Goal: Task Accomplishment & Management: Use online tool/utility

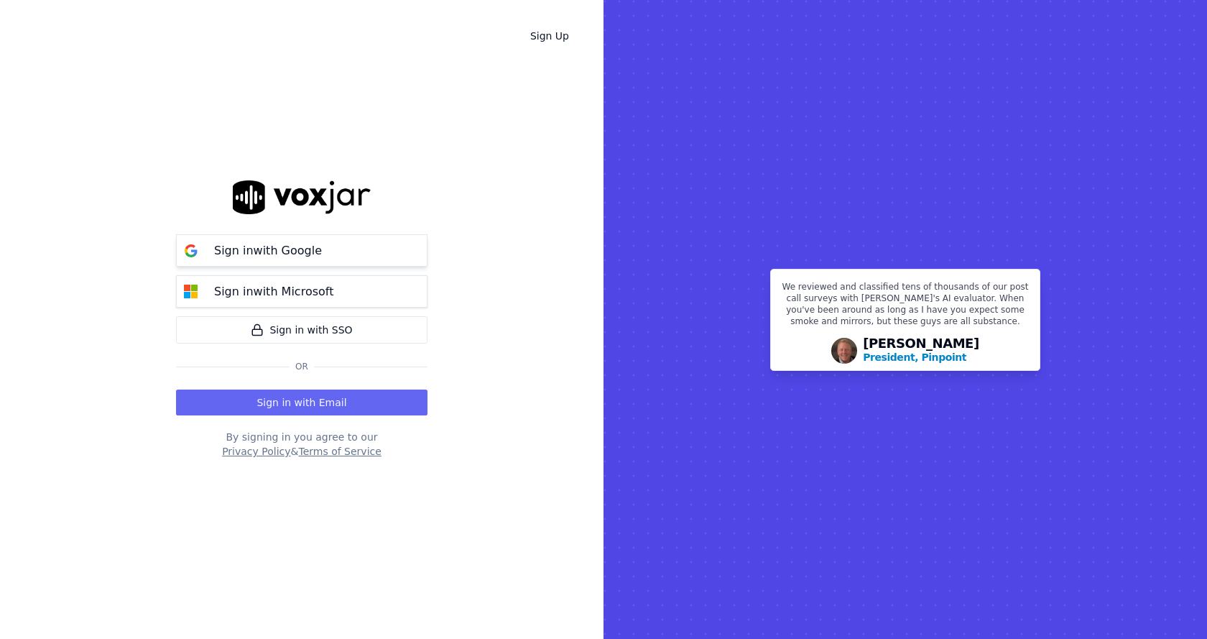
click at [218, 252] on p "Sign in with Google" at bounding box center [268, 250] width 108 height 17
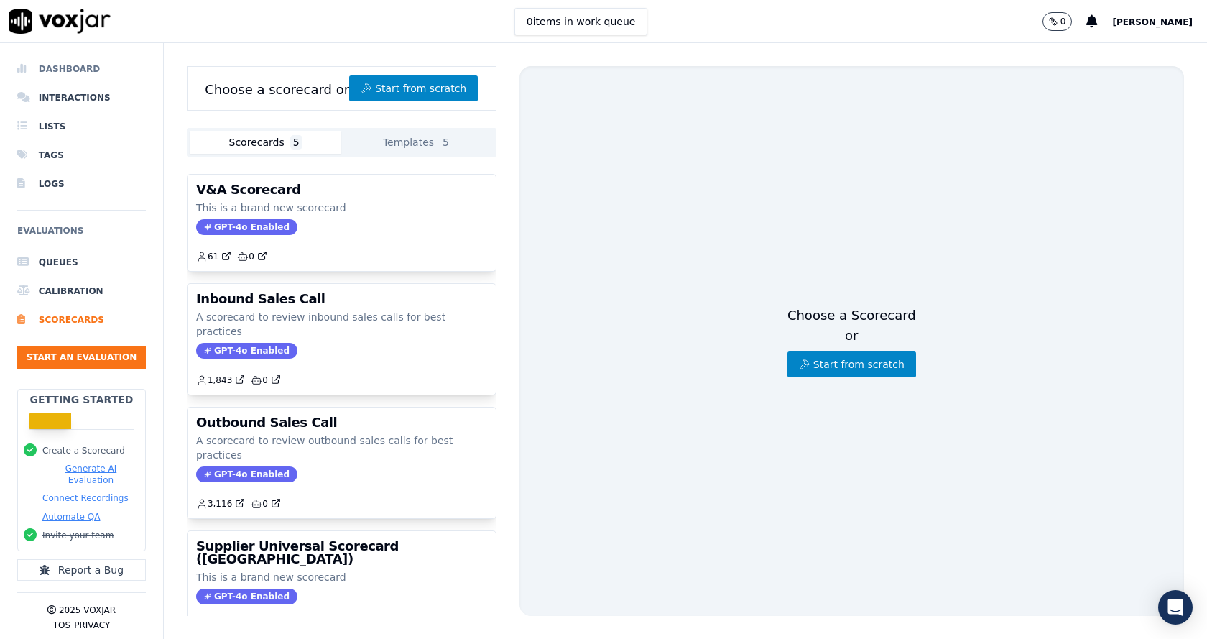
click at [88, 65] on li "Dashboard" at bounding box center [81, 69] width 129 height 29
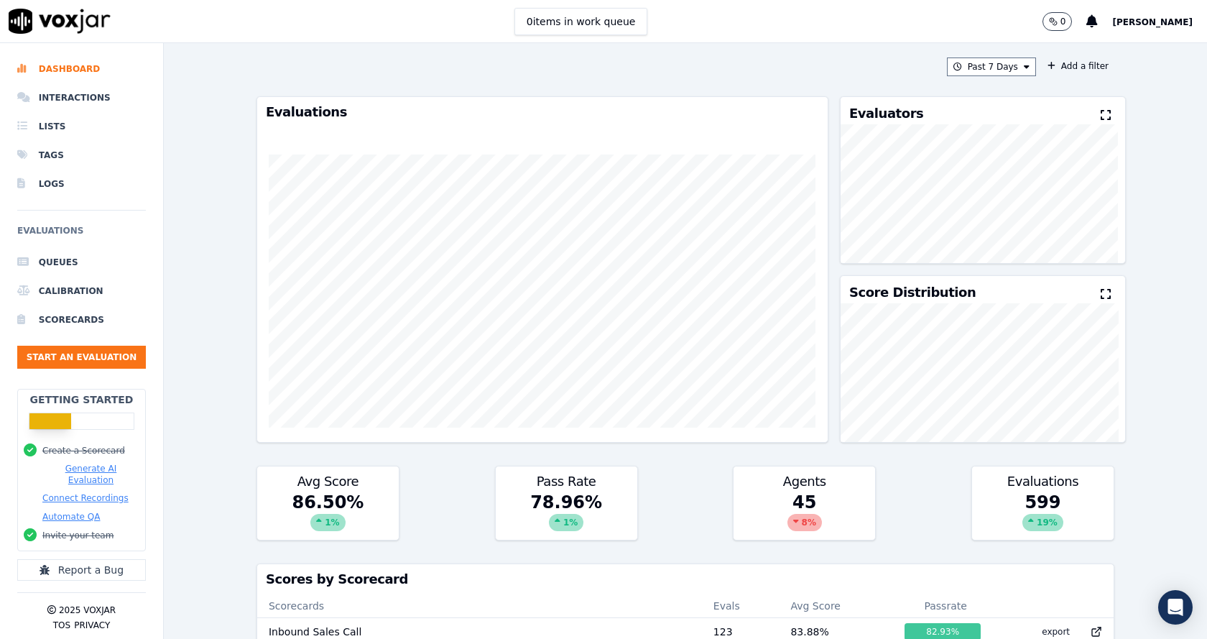
scroll to position [1502, 0]
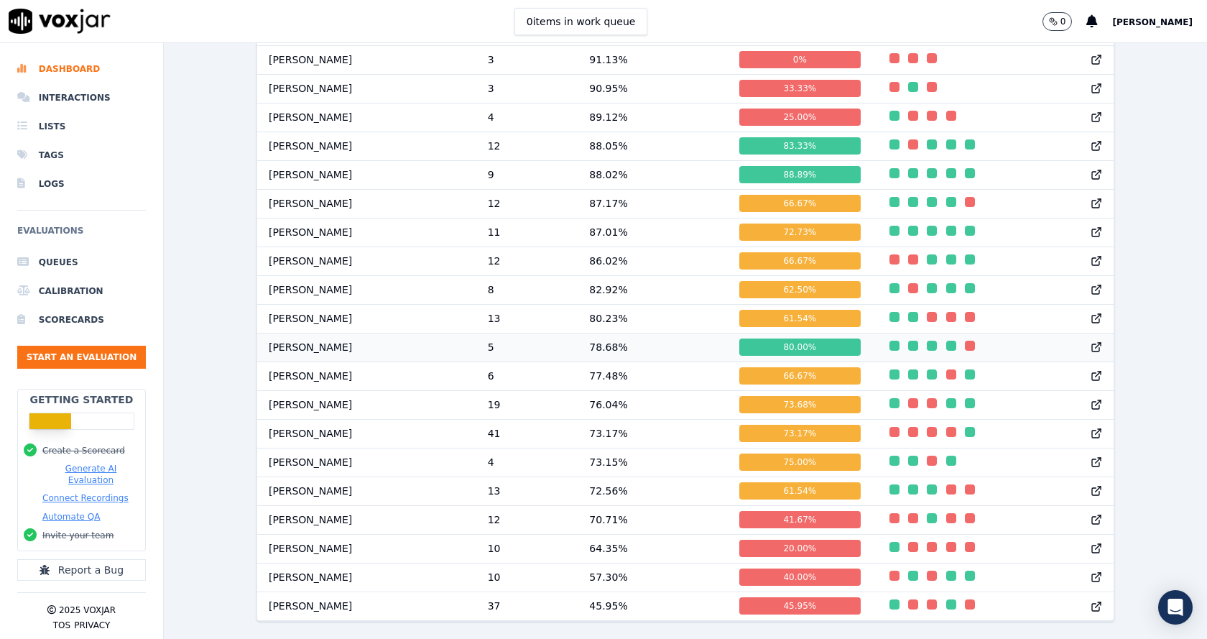
click at [1091, 341] on icon at bounding box center [1096, 346] width 11 height 11
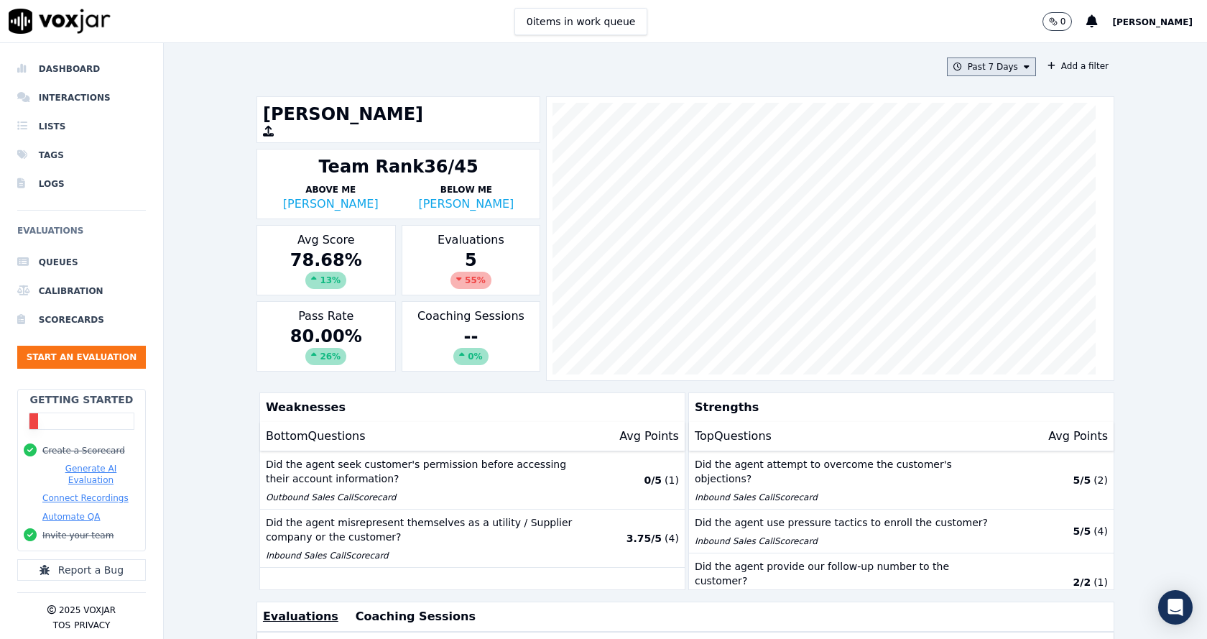
click at [977, 64] on button "Past 7 Days" at bounding box center [991, 66] width 89 height 19
click at [970, 98] on div "Custom" at bounding box center [986, 93] width 33 height 11
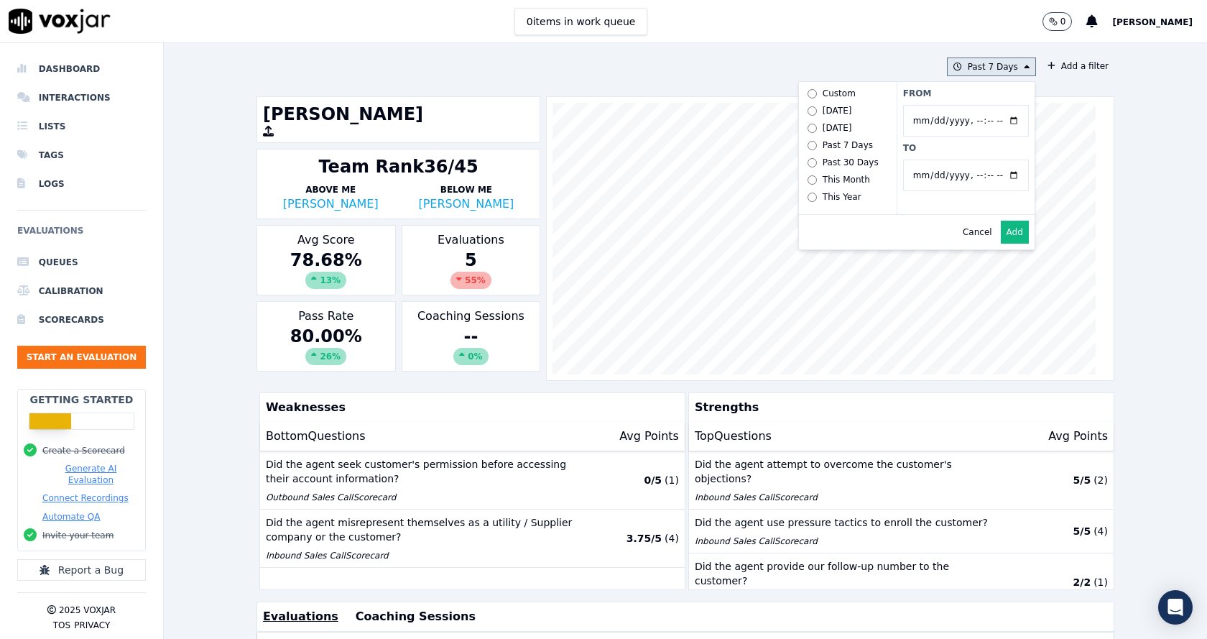
drag, startPoint x: 960, startPoint y: 118, endPoint x: 944, endPoint y: 127, distance: 18.4
click at [958, 118] on input "From" at bounding box center [966, 121] width 126 height 32
click at [994, 121] on input "From" at bounding box center [966, 121] width 126 height 32
type input "[DATE]T00:00"
click at [996, 96] on label "From" at bounding box center [966, 93] width 126 height 11
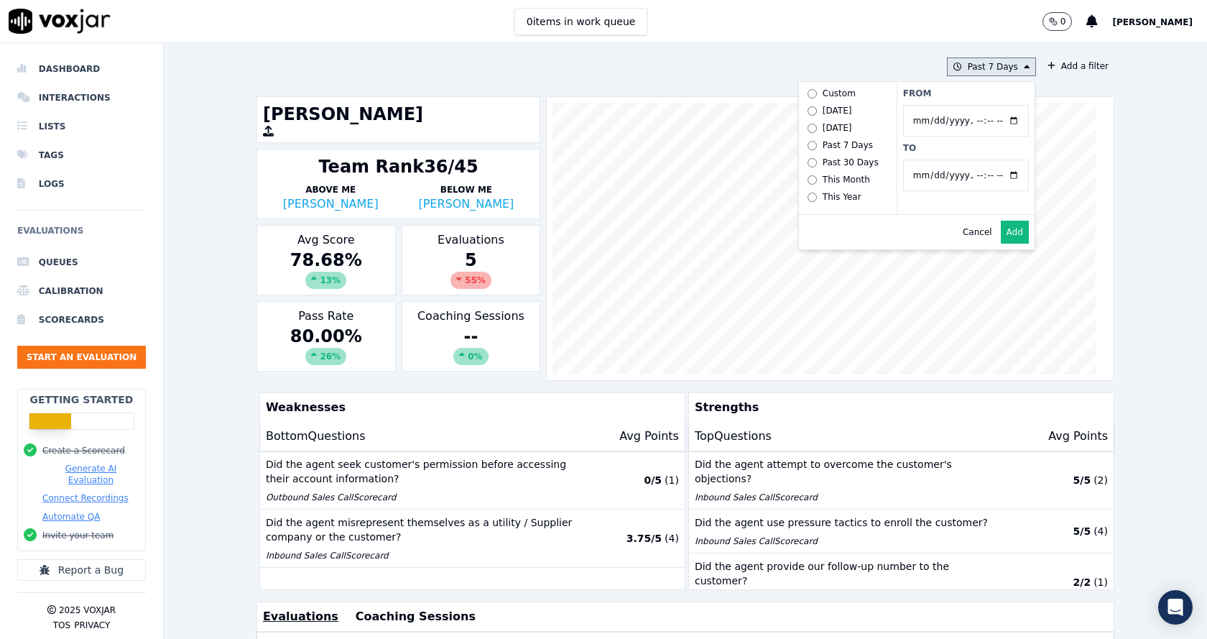
click at [996, 105] on input "From" at bounding box center [966, 121] width 126 height 32
click at [995, 175] on input "To" at bounding box center [966, 175] width 126 height 32
type input "[DATE]T23:59"
click at [959, 149] on label "To" at bounding box center [966, 147] width 126 height 11
click at [959, 159] on input "To" at bounding box center [966, 175] width 126 height 32
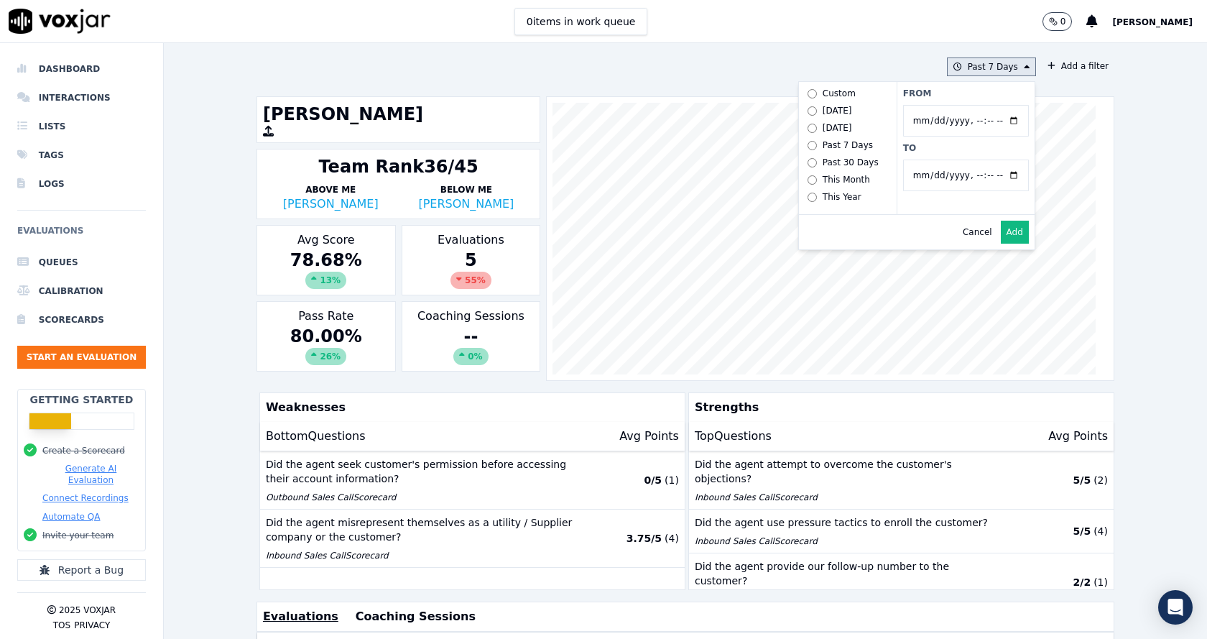
click at [1001, 239] on button "Add" at bounding box center [1015, 232] width 28 height 23
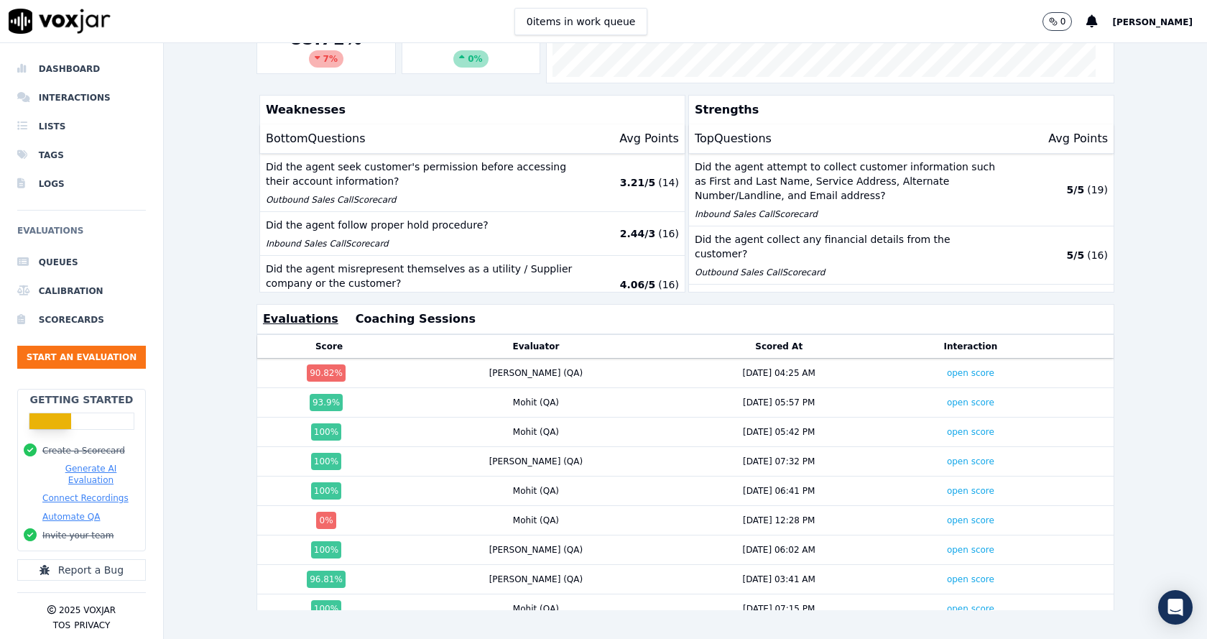
click at [210, 402] on div "6/21/25 - 7/20/25 Add a filter Janet Monterio Team Rank 24/56 Above Me Richard …" at bounding box center [685, 341] width 1043 height 596
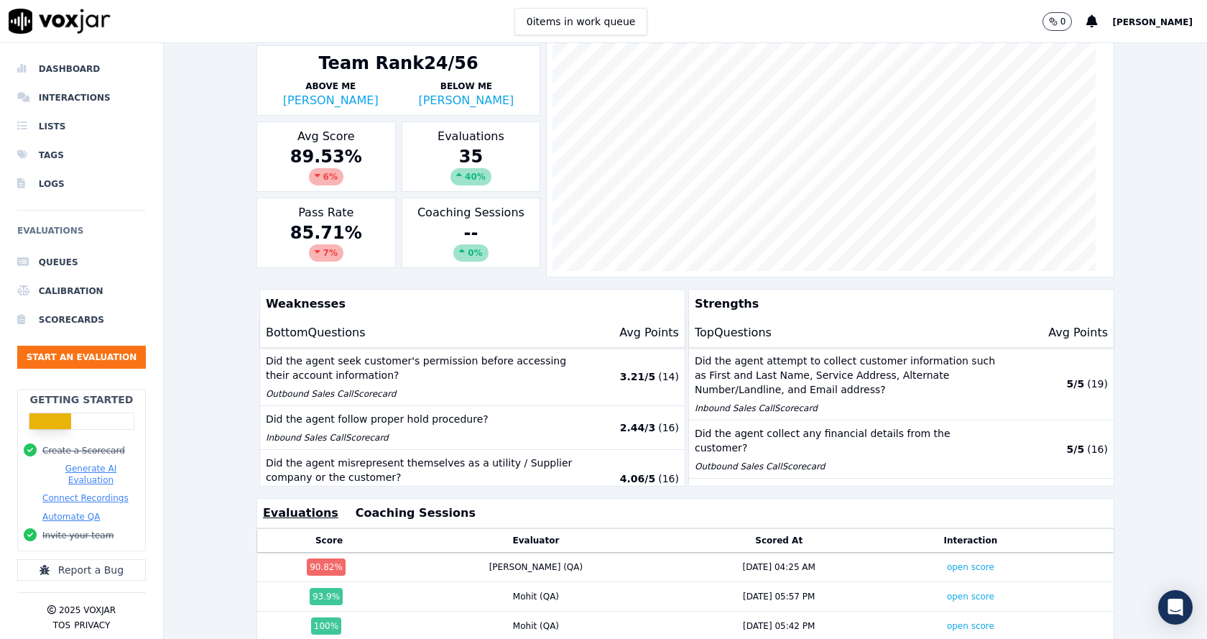
click at [210, 402] on div "6/21/25 - 7/20/25 Add a filter Janet Monterio Team Rank 24/56 Above Me Richard …" at bounding box center [685, 341] width 1043 height 596
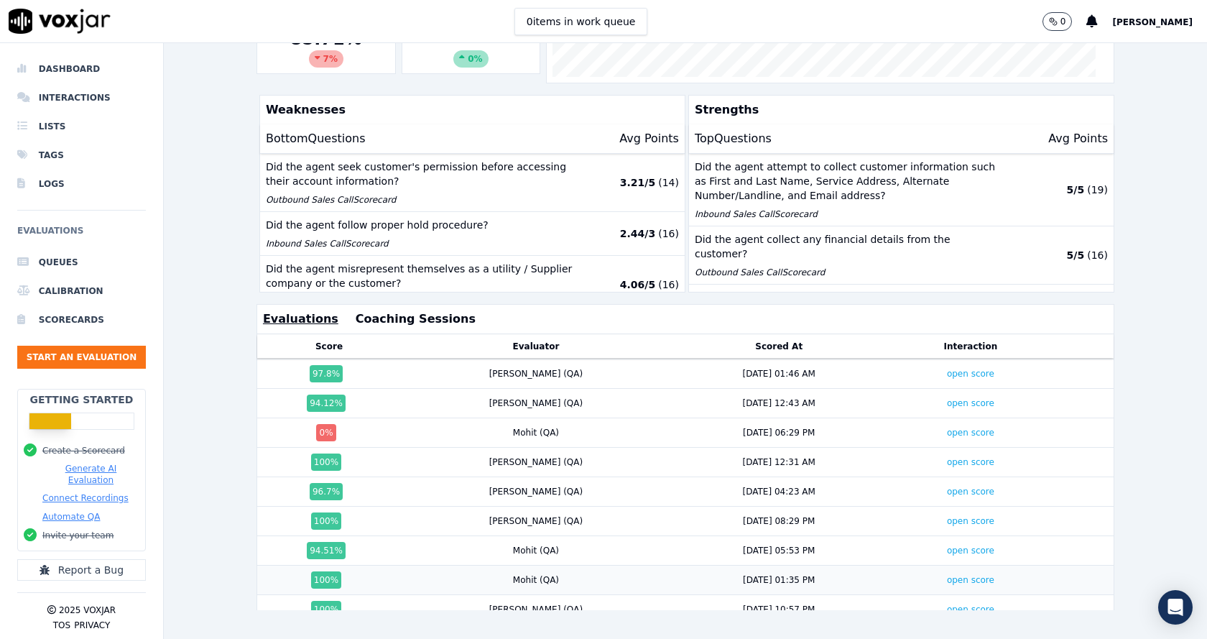
scroll to position [360, 0]
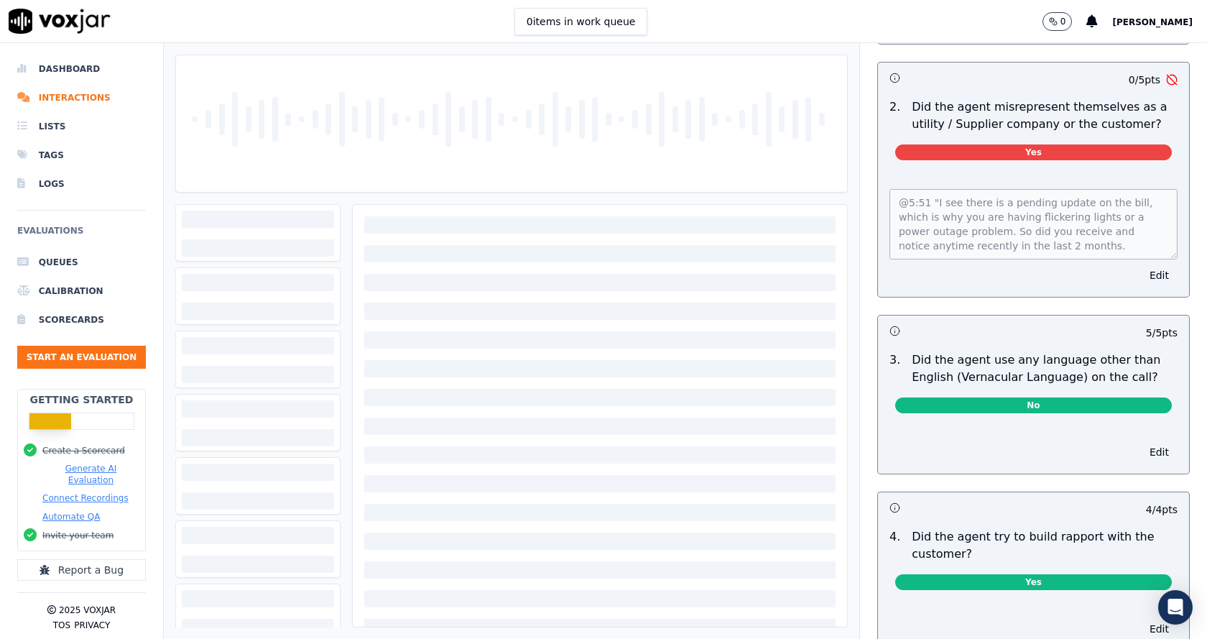
scroll to position [1868, 0]
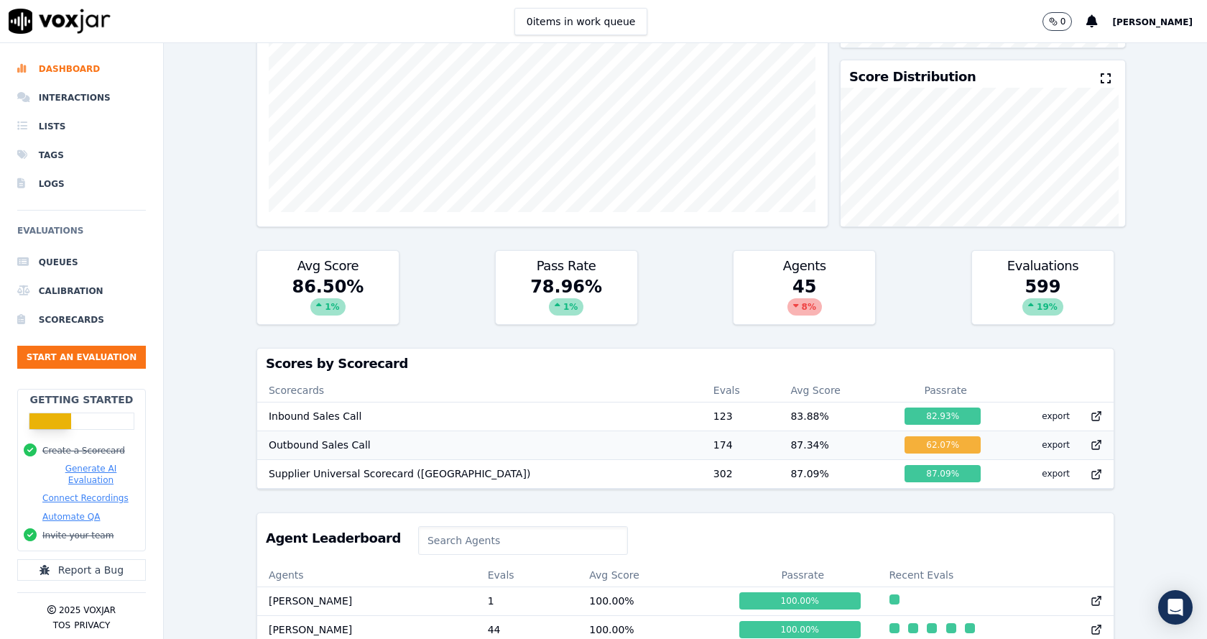
scroll to position [1, 0]
click at [212, 388] on div "Past 7 Days Add a filter Evaluations Evaluators Score Distribution Avg Score 86…" at bounding box center [685, 341] width 1043 height 596
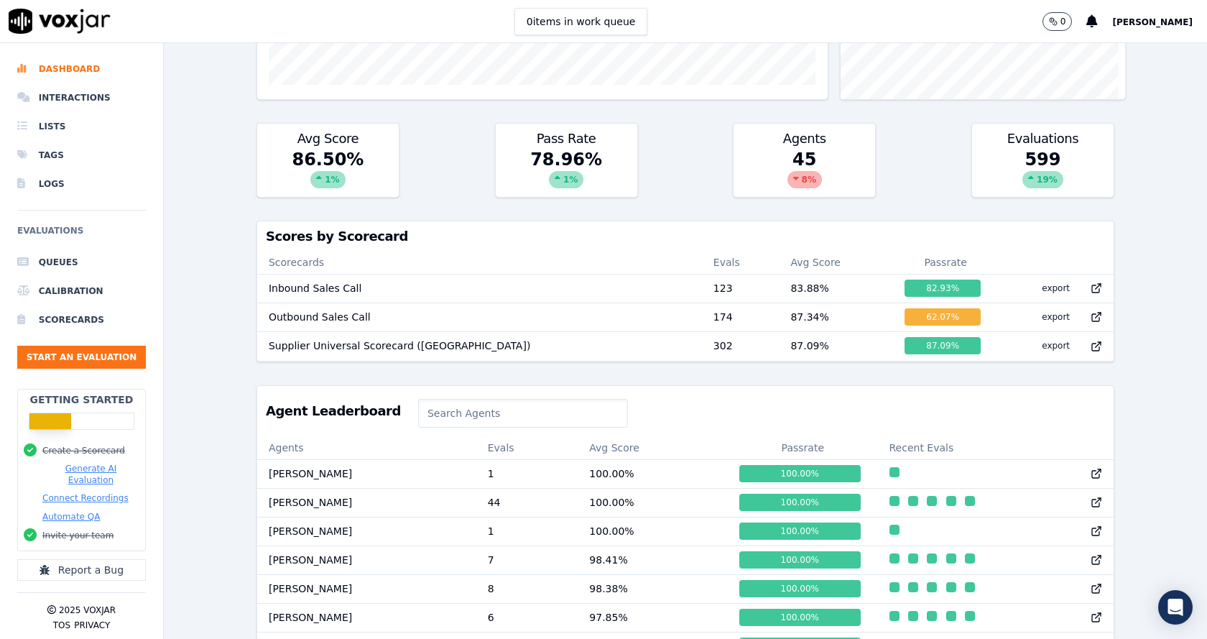
scroll to position [359, 0]
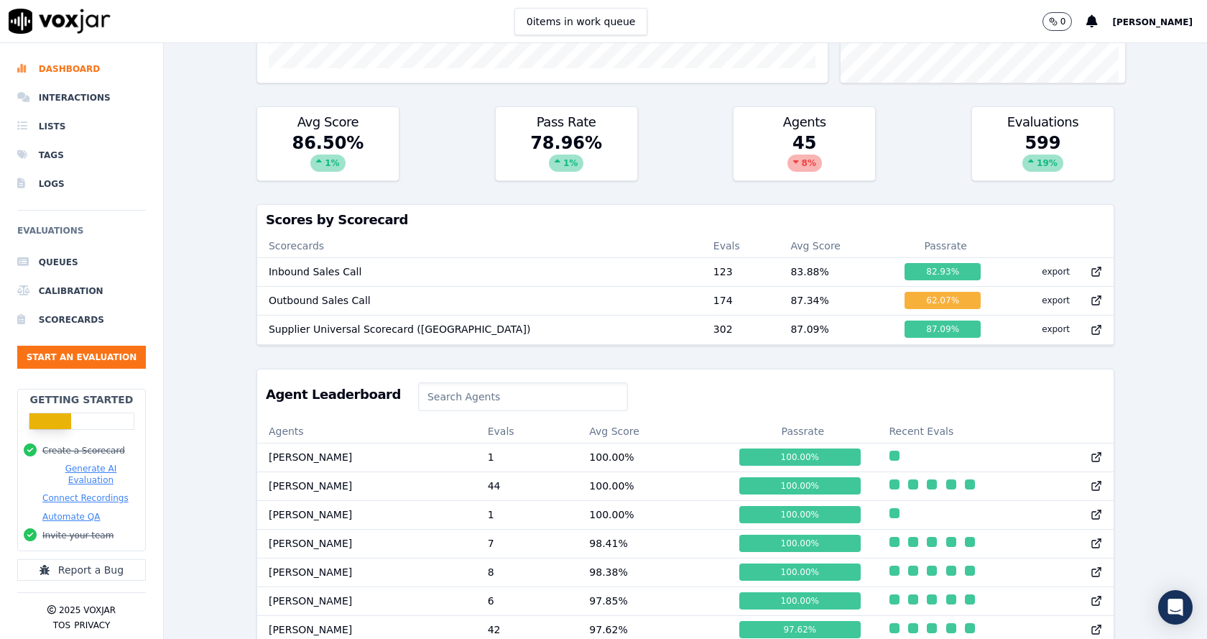
click at [216, 392] on div "Past 7 Days Add a filter Evaluations Evaluators Score Distribution Avg Score 86…" at bounding box center [685, 341] width 1043 height 596
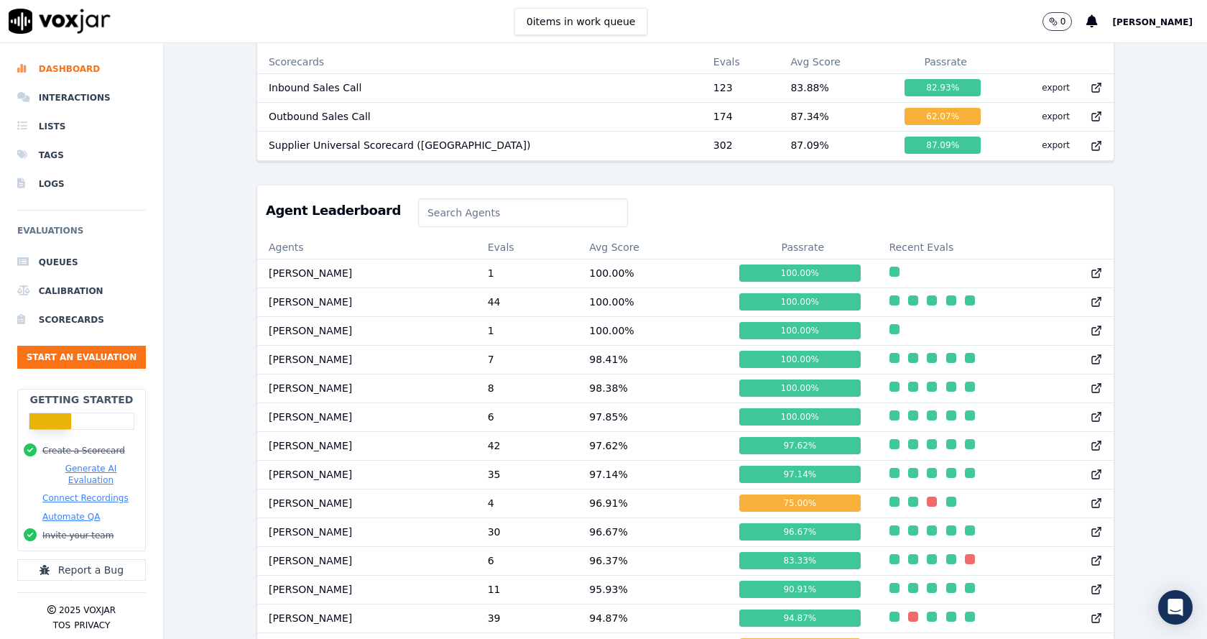
scroll to position [575, 0]
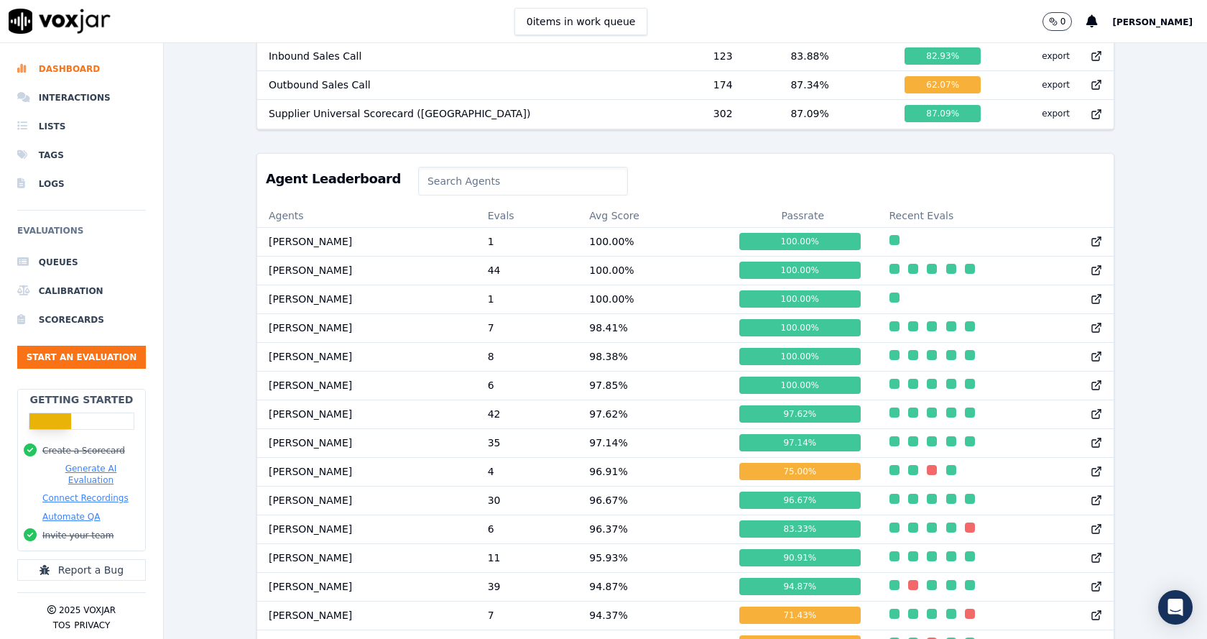
click at [228, 374] on div "Past 7 Days Add a filter Evaluations Evaluators Score Distribution Avg Score 86…" at bounding box center [685, 341] width 1043 height 596
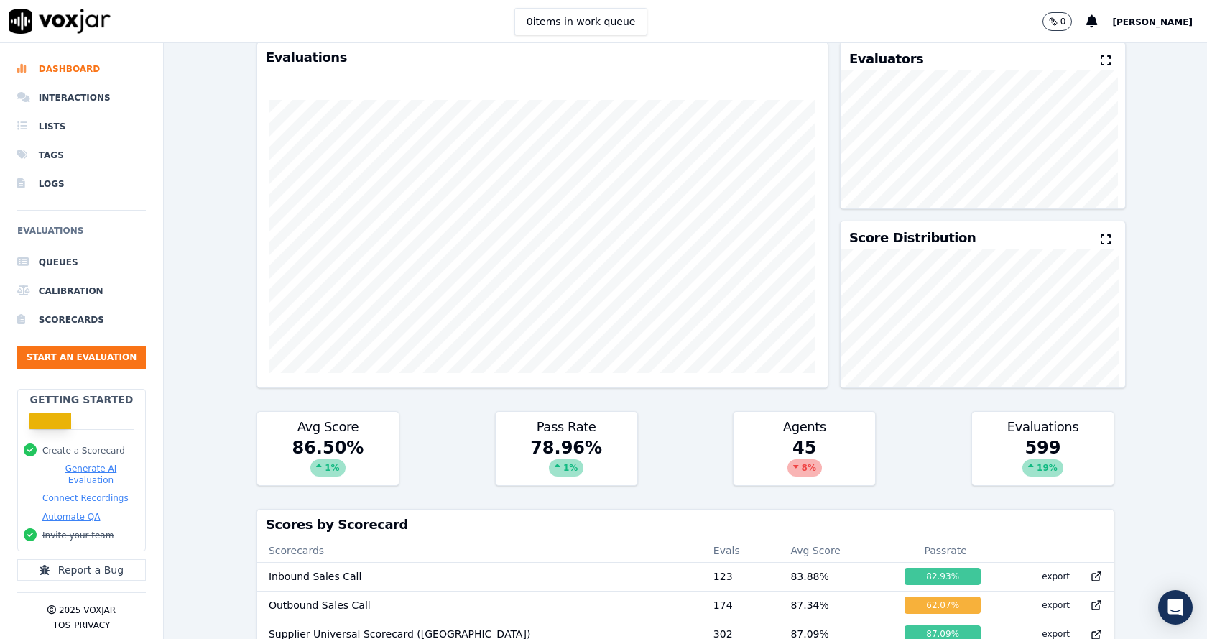
scroll to position [0, 0]
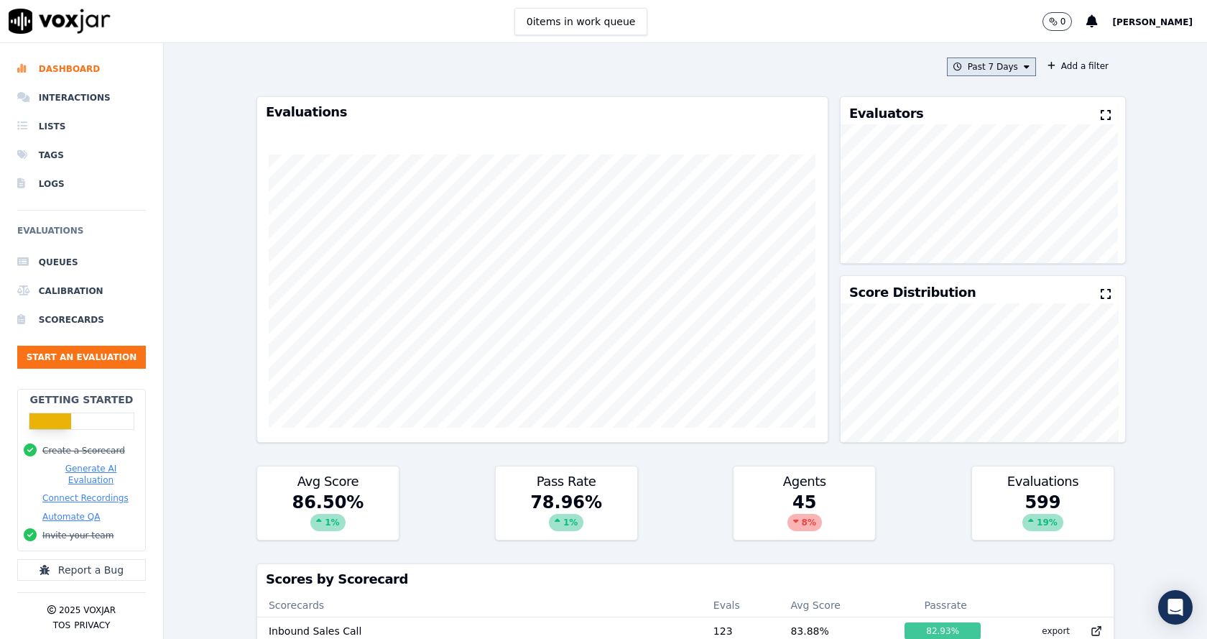
click at [999, 68] on button "Past 7 Days" at bounding box center [991, 66] width 89 height 19
click at [970, 95] on div "Custom" at bounding box center [986, 93] width 33 height 11
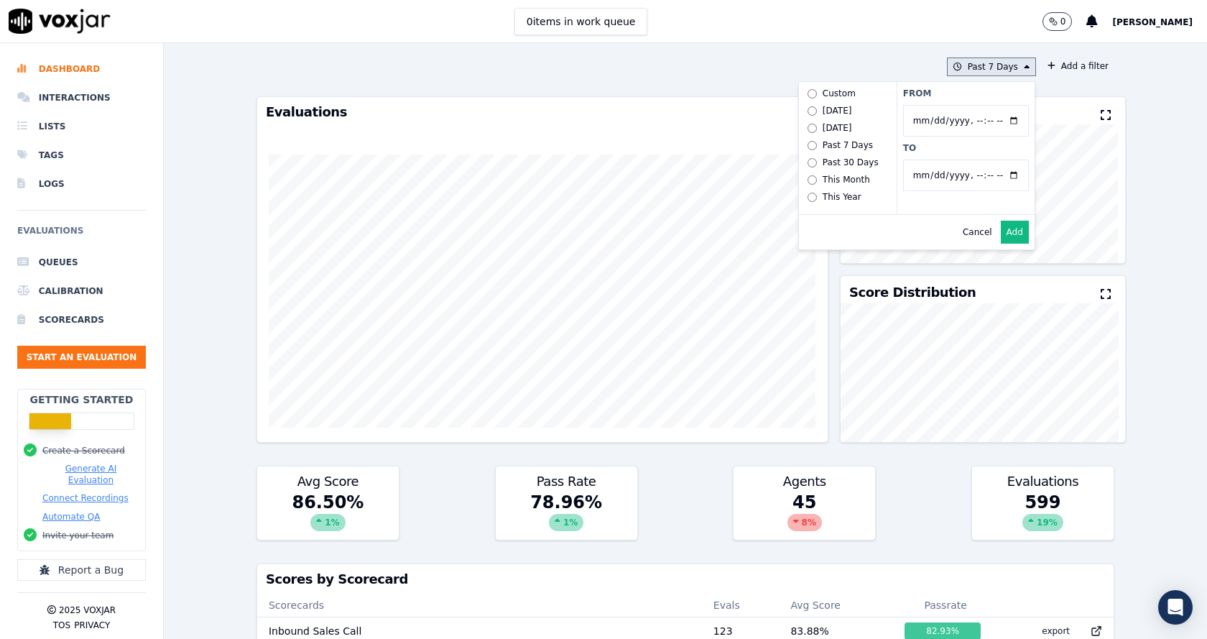
click at [930, 123] on input "From" at bounding box center [966, 121] width 126 height 32
click at [997, 121] on input "From" at bounding box center [966, 121] width 126 height 32
type input "[DATE]T00:00"
click at [971, 96] on label "From" at bounding box center [966, 93] width 126 height 11
click at [971, 105] on input "From" at bounding box center [966, 121] width 126 height 32
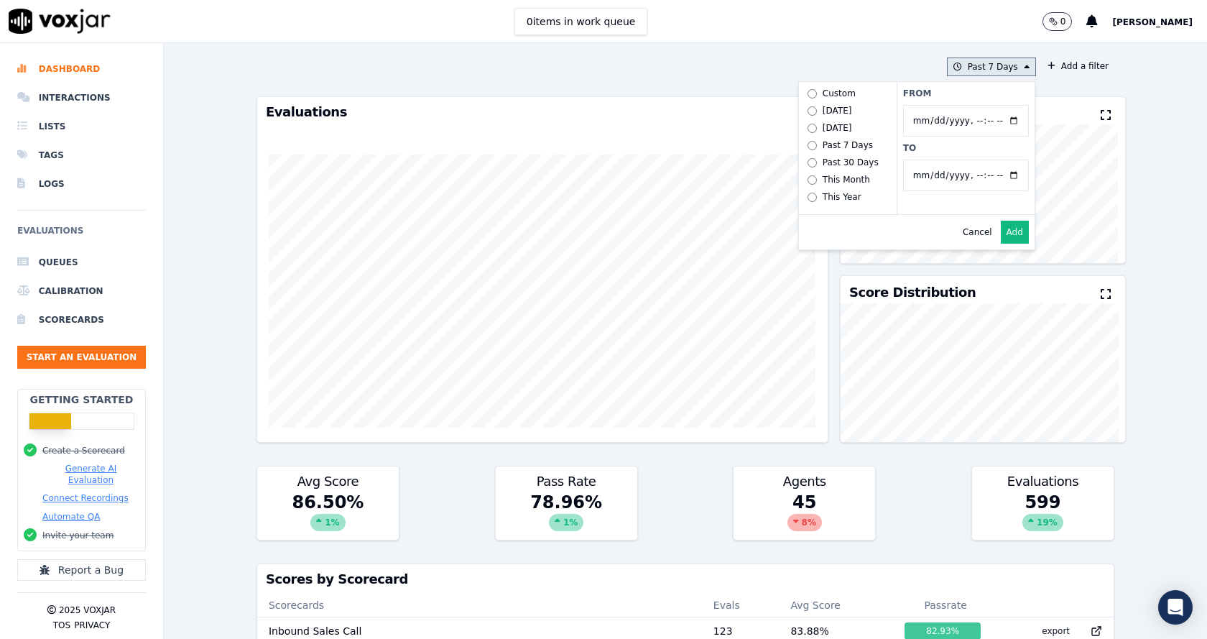
click at [997, 175] on input "To" at bounding box center [966, 175] width 126 height 32
type input "[DATE]T23:59"
click at [984, 150] on label "To" at bounding box center [966, 147] width 126 height 11
click at [984, 159] on input "To" at bounding box center [966, 175] width 126 height 32
click at [1001, 241] on button "Add" at bounding box center [1015, 232] width 28 height 23
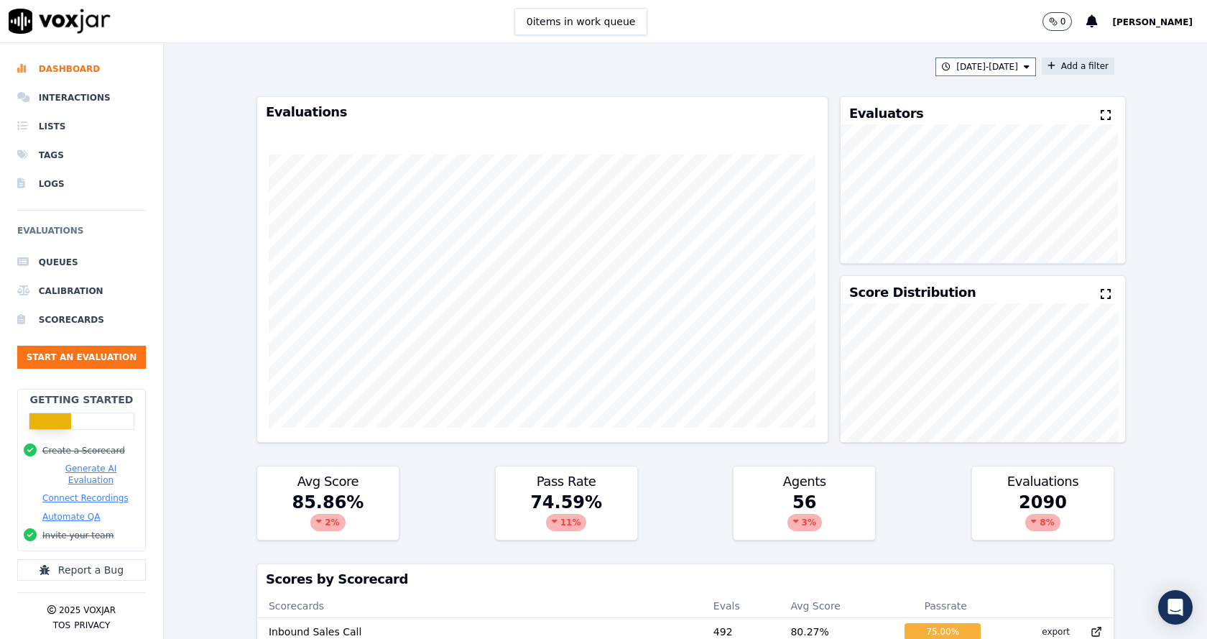
click at [1048, 64] on icon at bounding box center [1052, 66] width 8 height 9
click at [789, 137] on button "Fields" at bounding box center [795, 134] width 138 height 24
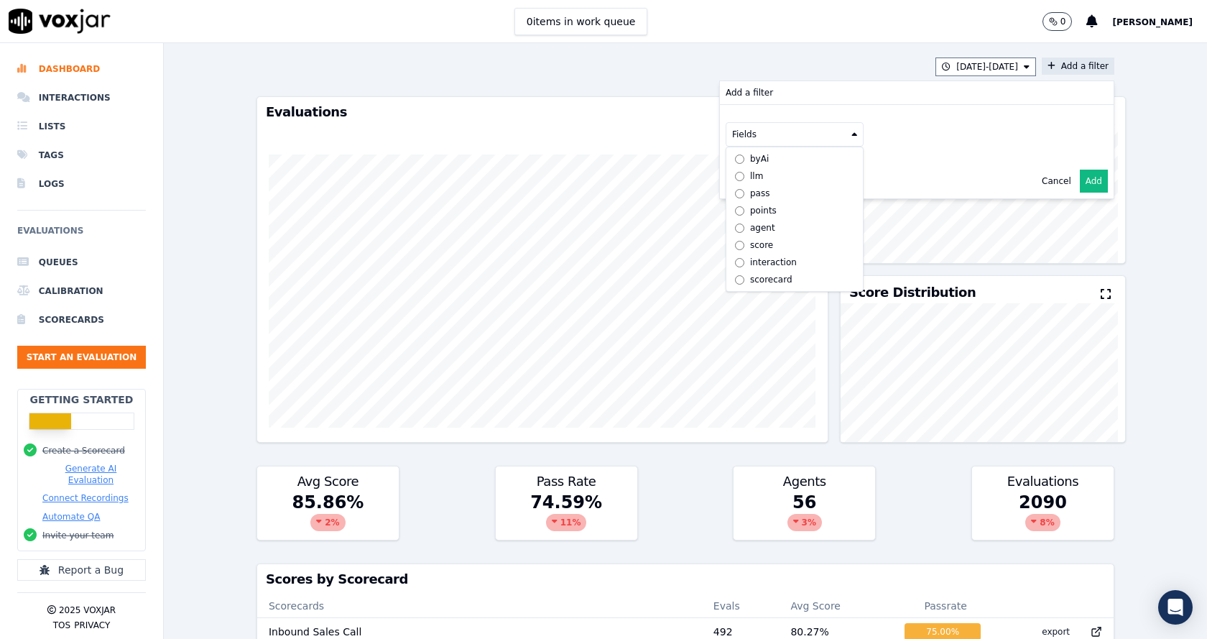
scroll to position [11, 0]
click at [750, 274] on div "scorecard" at bounding box center [771, 279] width 42 height 11
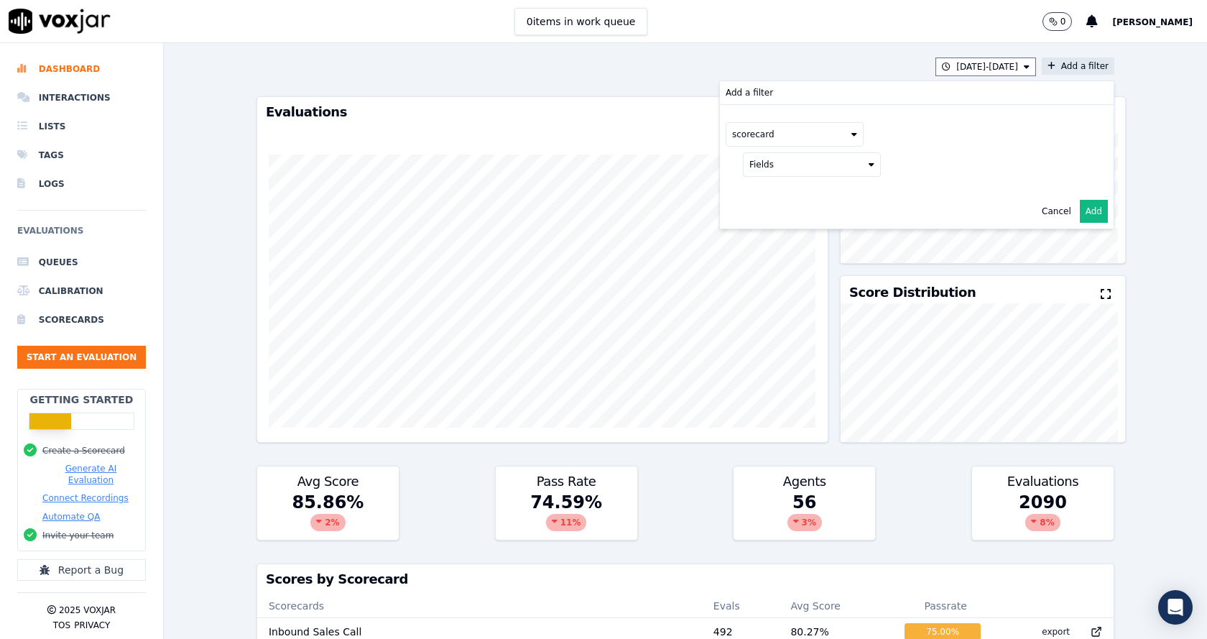
click at [812, 169] on button "Fields" at bounding box center [812, 164] width 138 height 24
click at [777, 192] on label "title" at bounding box center [811, 188] width 131 height 17
click at [913, 165] on button at bounding box center [990, 163] width 207 height 22
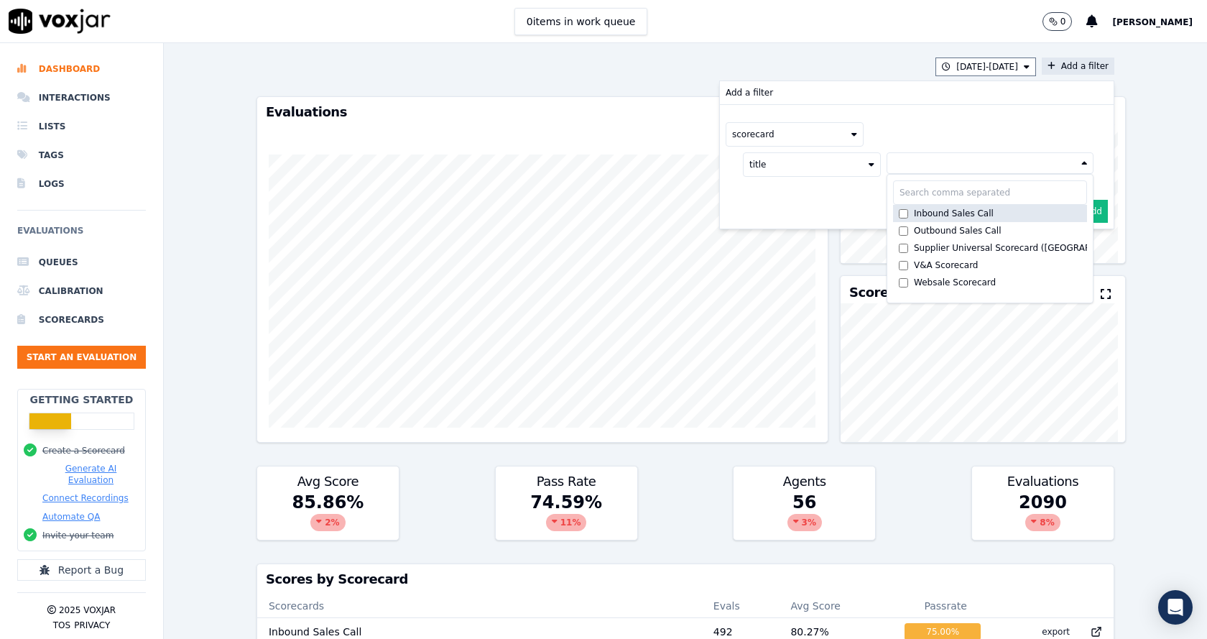
click at [914, 213] on div "Inbound Sales Call" at bounding box center [954, 213] width 80 height 11
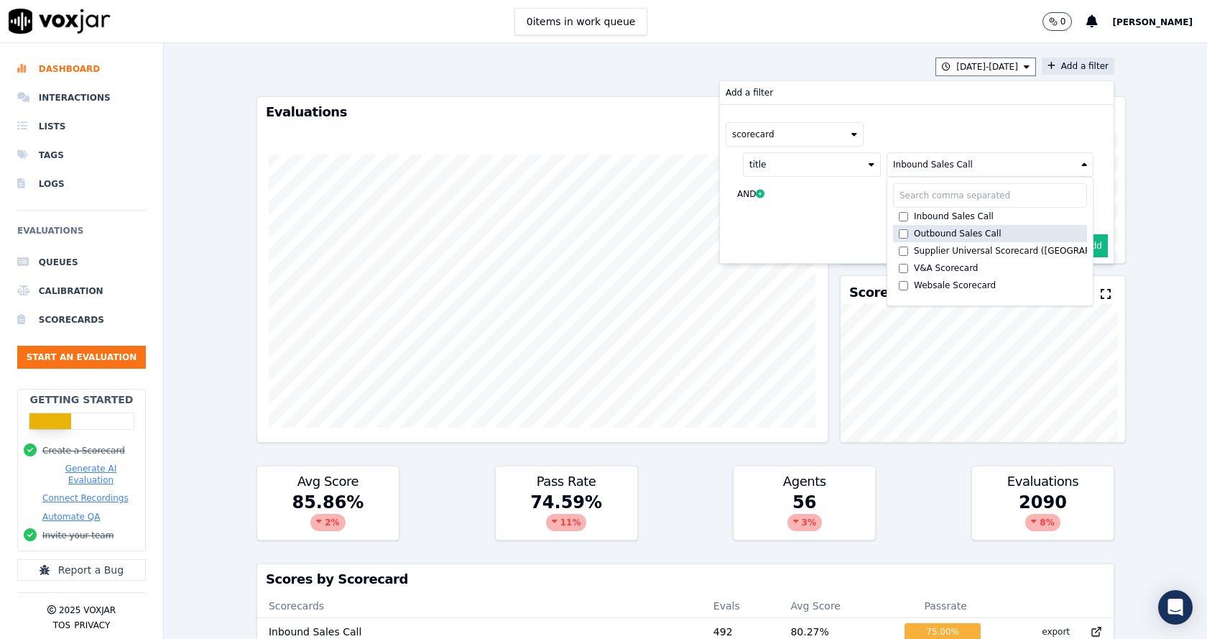
click at [917, 231] on div "Outbound Sales Call" at bounding box center [958, 233] width 88 height 11
click at [822, 228] on div "scorecard title Inbound Sales Call +1 more Inbound Sales Call Outbound Sales Ca…" at bounding box center [917, 167] width 394 height 124
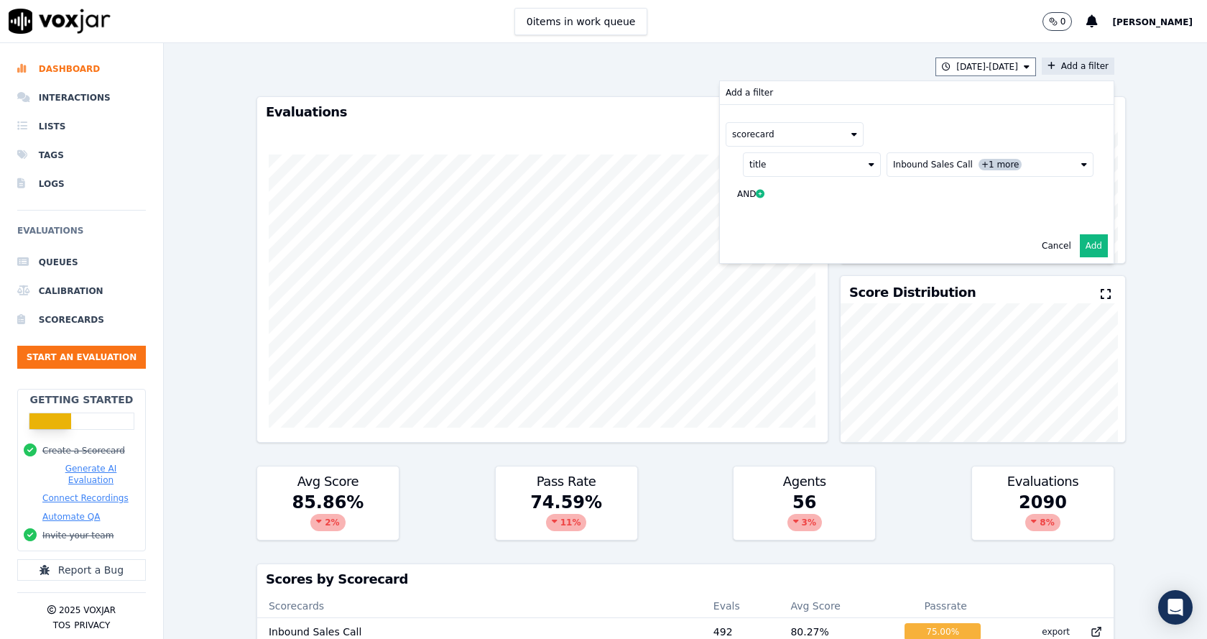
click at [1080, 249] on button "Add" at bounding box center [1094, 245] width 28 height 23
